Goal: Information Seeking & Learning: Learn about a topic

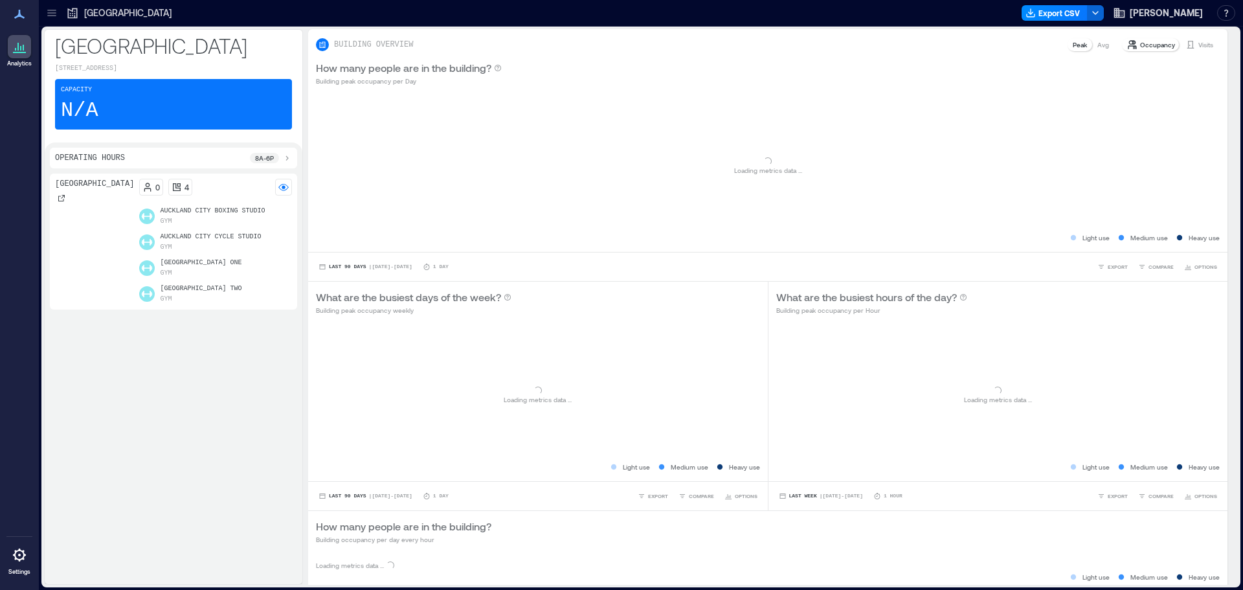
click at [42, 14] on div at bounding box center [51, 13] width 21 height 21
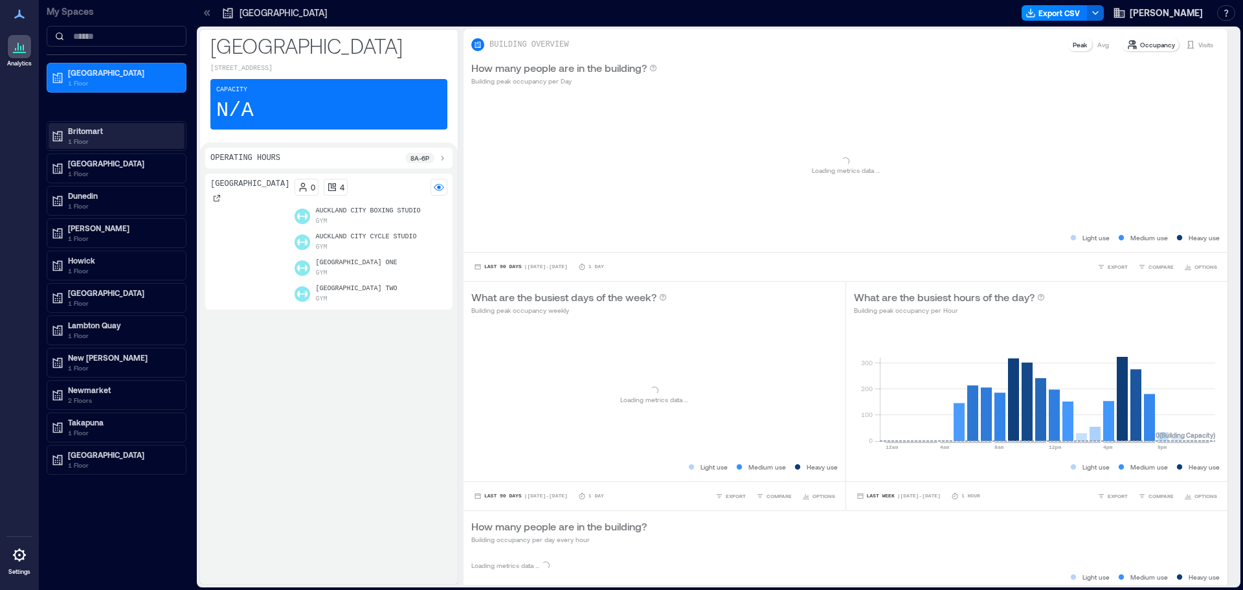
click at [92, 136] on p "1 Floor" at bounding box center [122, 141] width 109 height 10
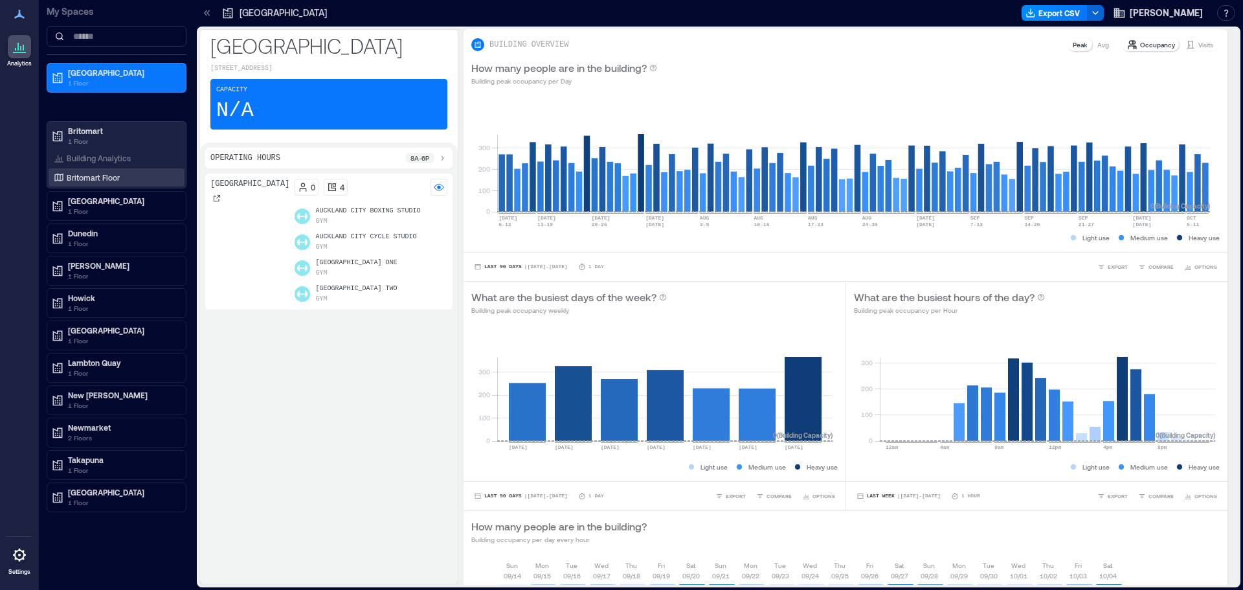
click at [89, 178] on p "Britomart Floor" at bounding box center [93, 177] width 53 height 10
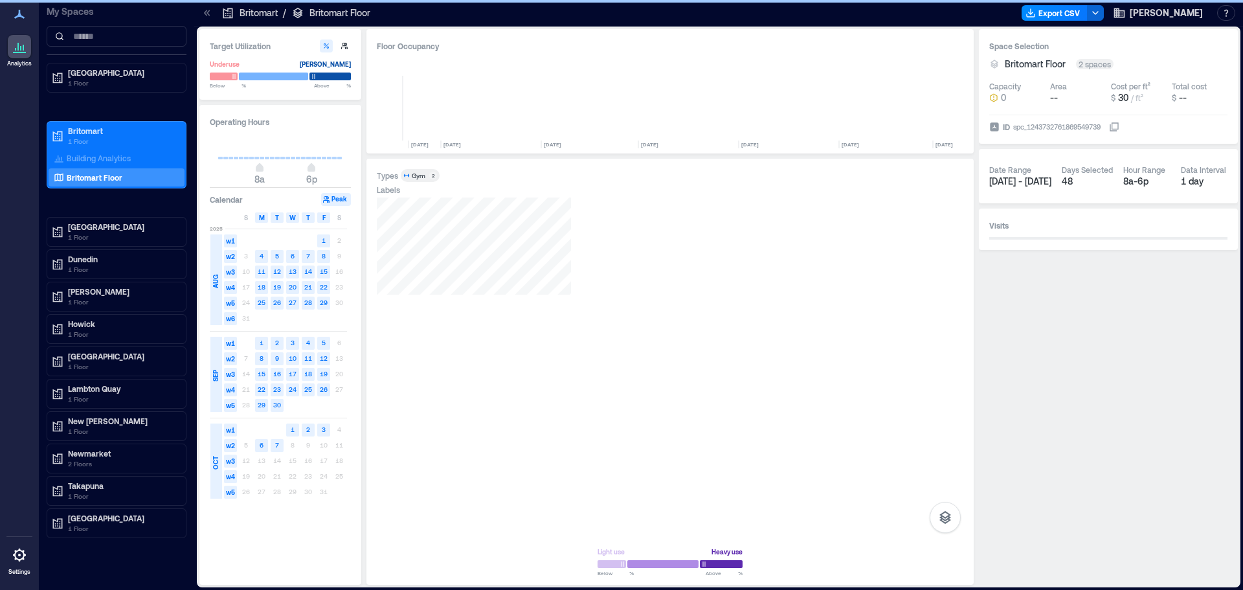
scroll to position [0, 6600]
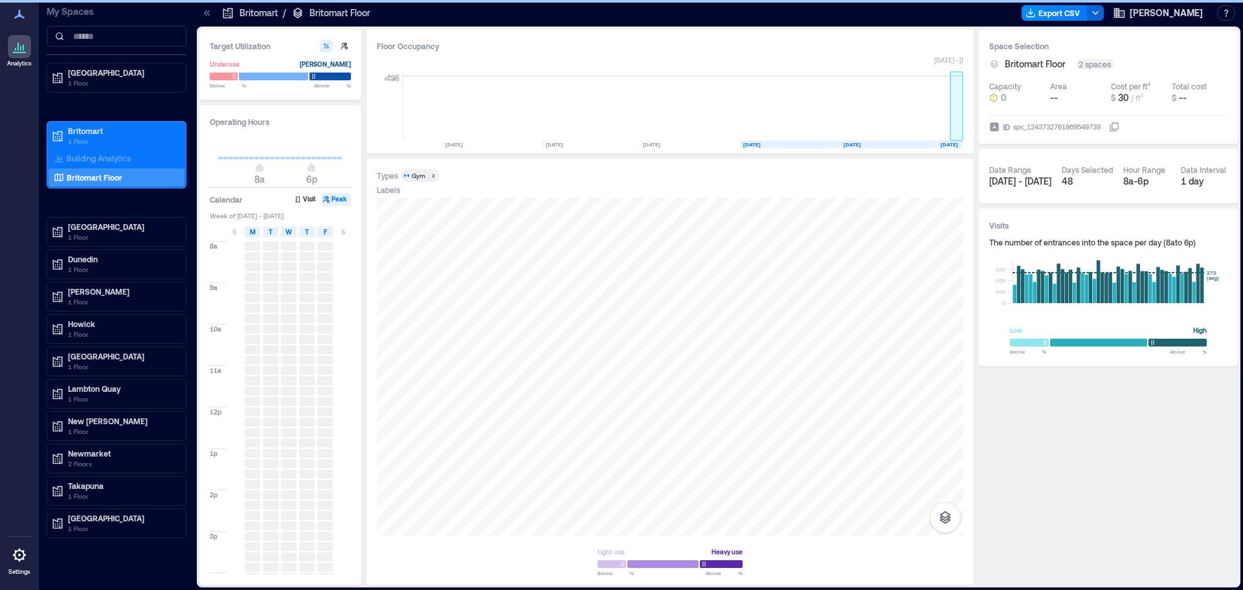
click at [953, 135] on rect at bounding box center [957, 108] width 13 height 65
click at [248, 175] on span "8a 6p" at bounding box center [280, 168] width 124 height 19
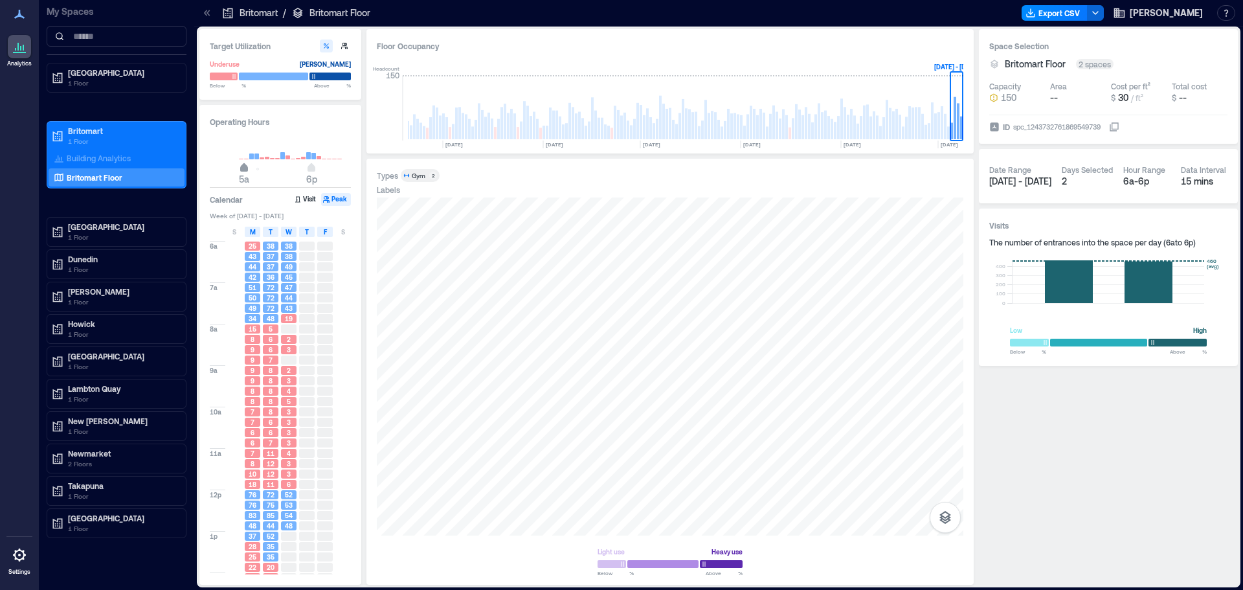
type input "*"
drag, startPoint x: 251, startPoint y: 172, endPoint x: 240, endPoint y: 185, distance: 17.0
click at [240, 172] on span "4a" at bounding box center [239, 168] width 8 height 5
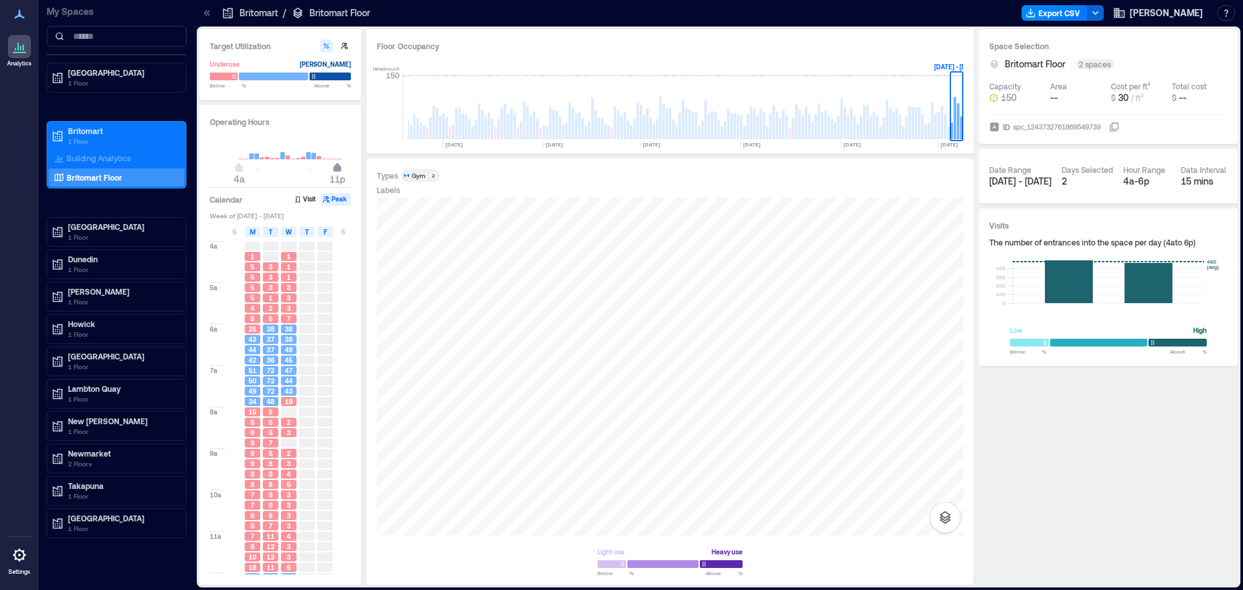
type input "**"
drag, startPoint x: 311, startPoint y: 173, endPoint x: 331, endPoint y: 187, distance: 24.6
click at [331, 186] on span "10p" at bounding box center [332, 179] width 16 height 13
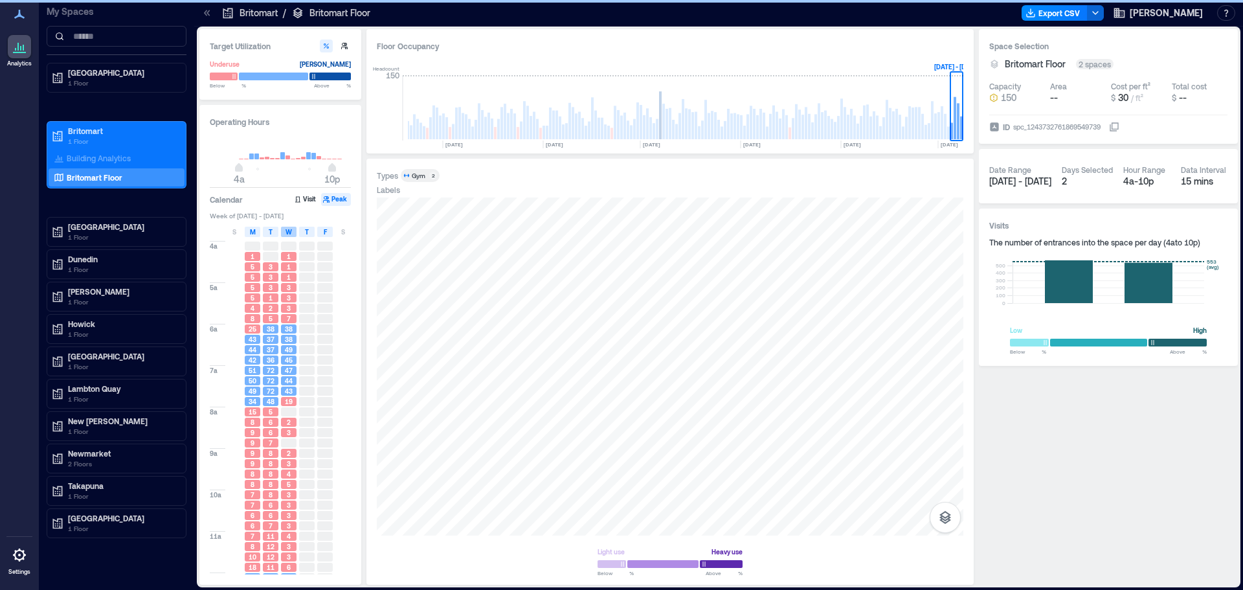
drag, startPoint x: 273, startPoint y: 234, endPoint x: 288, endPoint y: 232, distance: 15.6
click at [273, 234] on div "T" at bounding box center [271, 232] width 16 height 10
click at [294, 232] on div "W" at bounding box center [289, 232] width 16 height 10
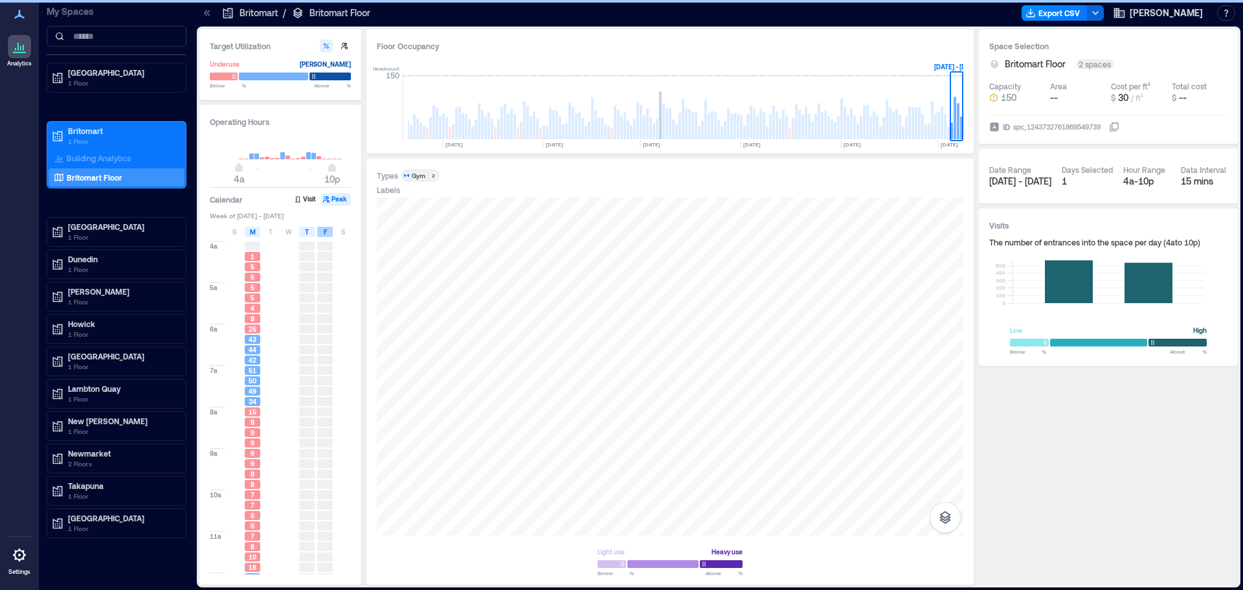
drag, startPoint x: 307, startPoint y: 231, endPoint x: 327, endPoint y: 231, distance: 20.1
click at [308, 231] on span "T" at bounding box center [307, 232] width 4 height 10
click at [330, 231] on div "F" at bounding box center [325, 232] width 16 height 10
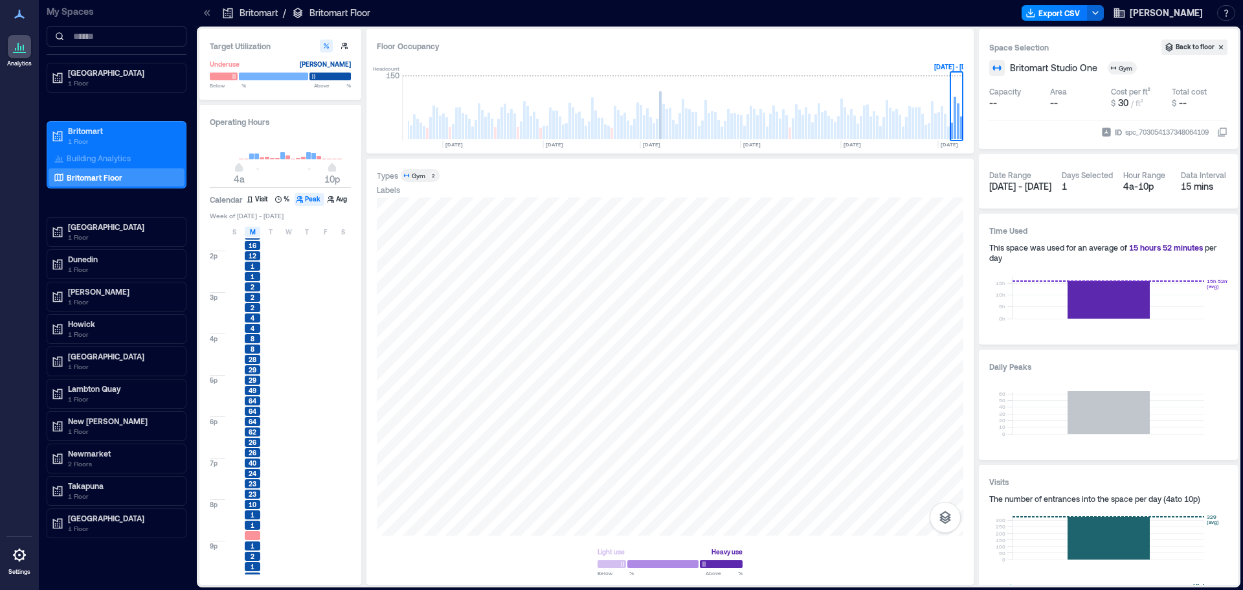
scroll to position [413, 0]
click at [247, 233] on div "M" at bounding box center [253, 232] width 16 height 10
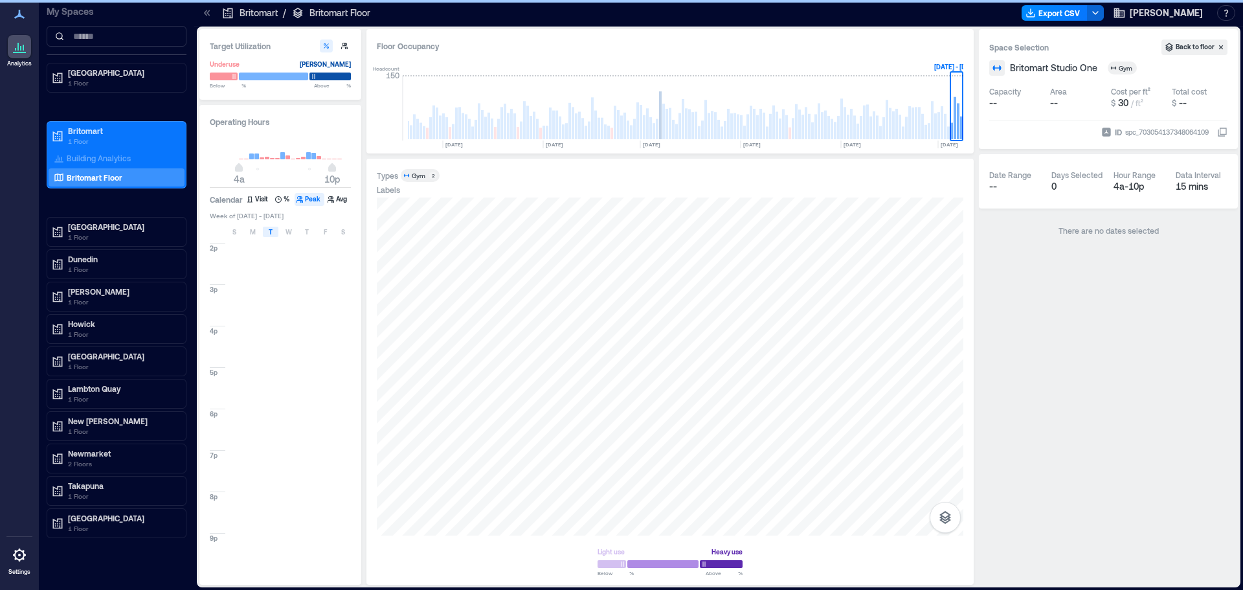
click at [271, 233] on span "T" at bounding box center [271, 232] width 4 height 10
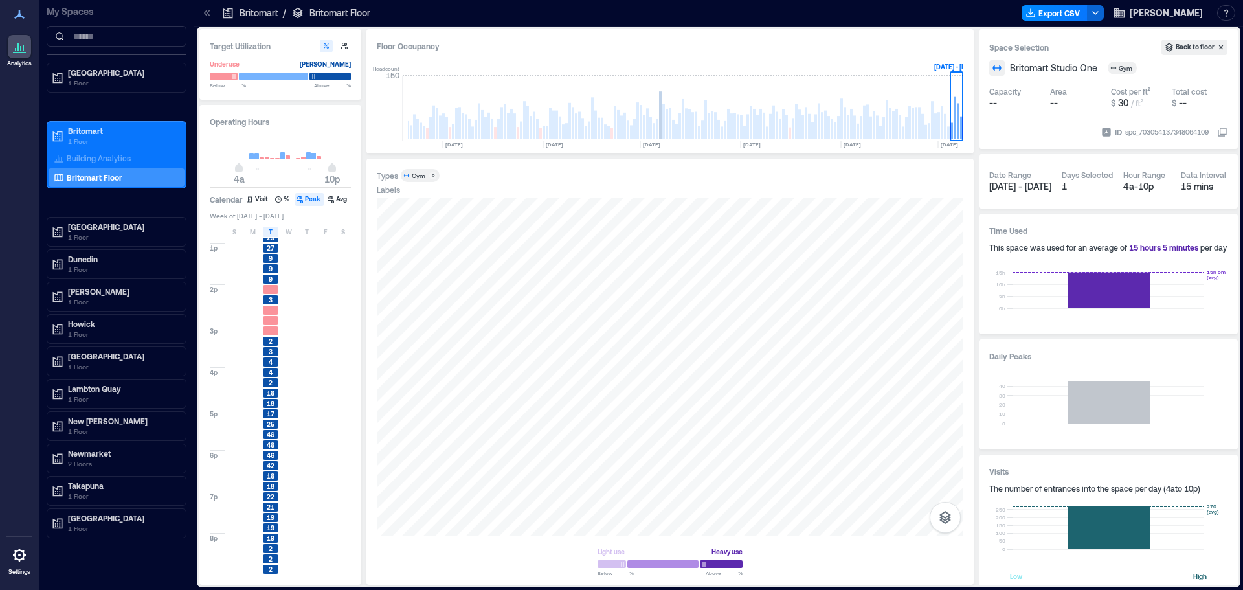
scroll to position [348, 0]
click at [886, 396] on div at bounding box center [670, 366] width 587 height 338
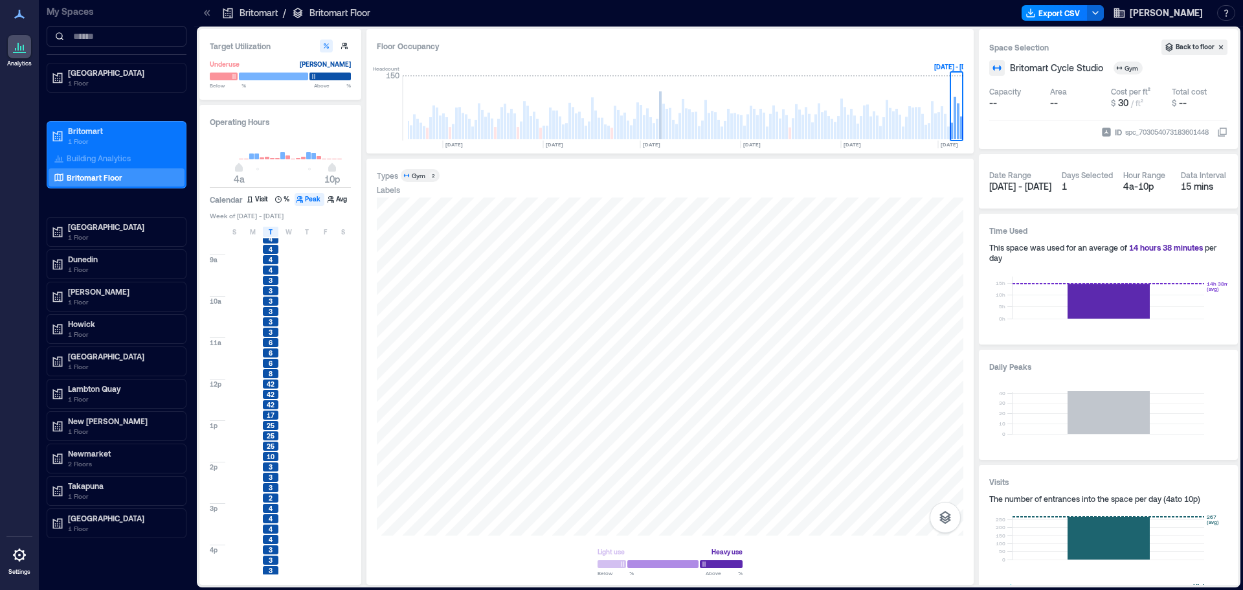
scroll to position [194, 0]
click at [275, 229] on div "T" at bounding box center [271, 232] width 16 height 10
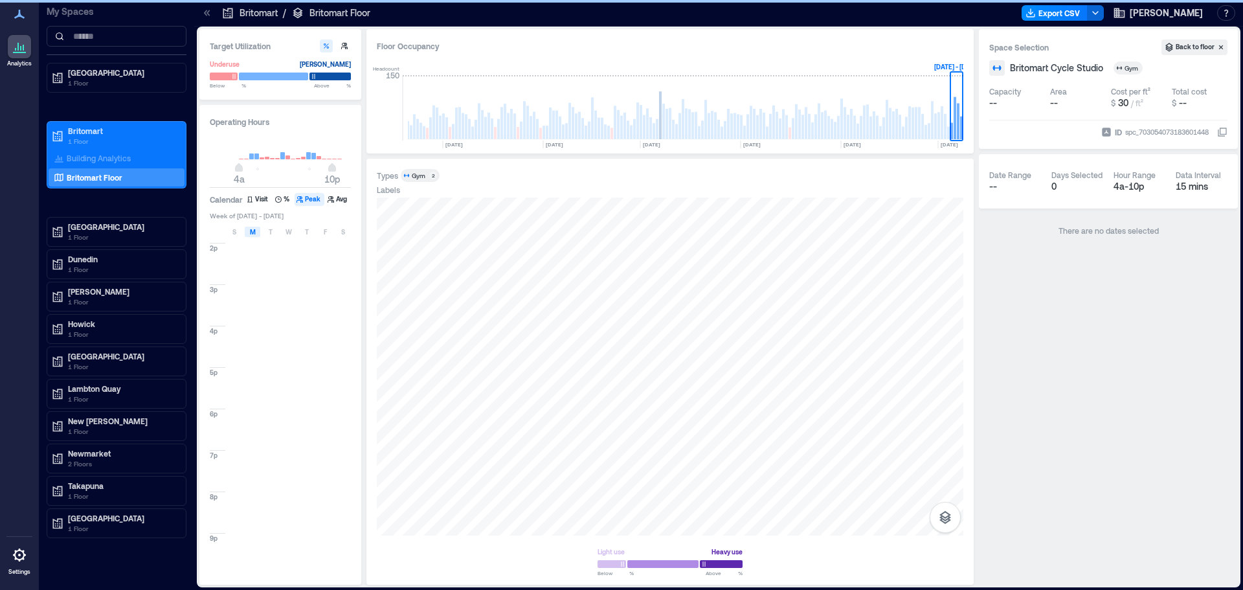
click at [245, 233] on div "M" at bounding box center [253, 232] width 16 height 10
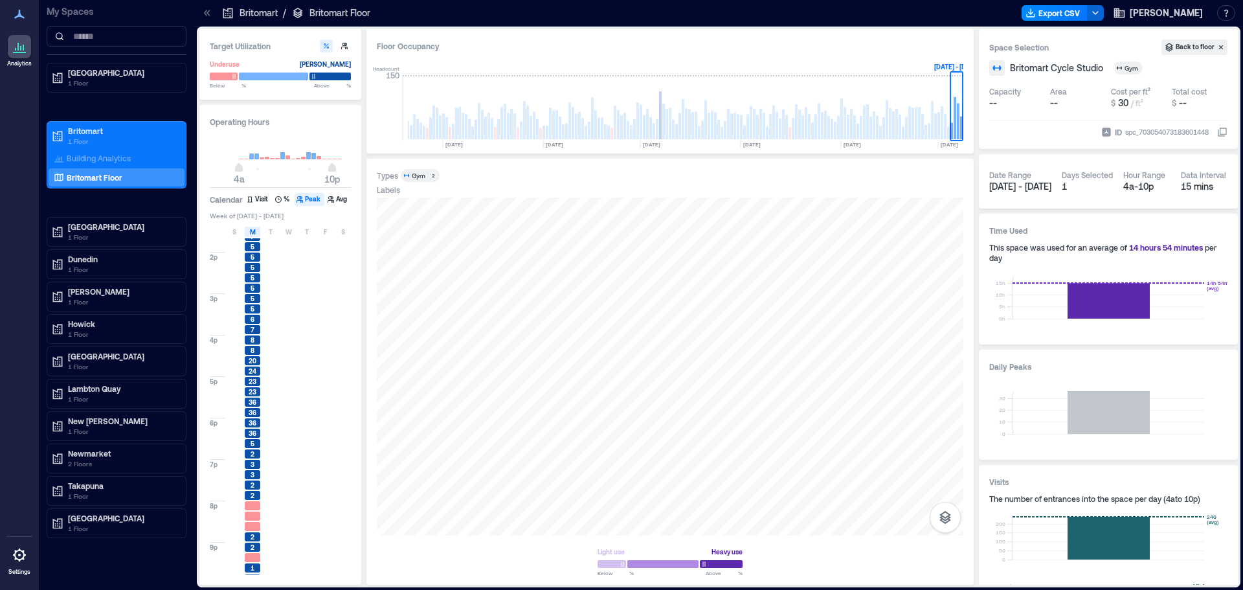
scroll to position [413, 0]
